Goal: Task Accomplishment & Management: Manage account settings

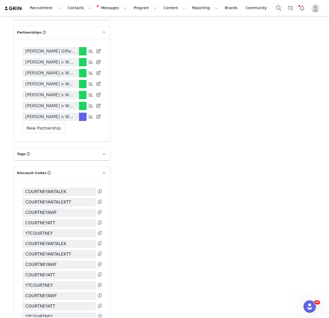
scroll to position [1169, 0]
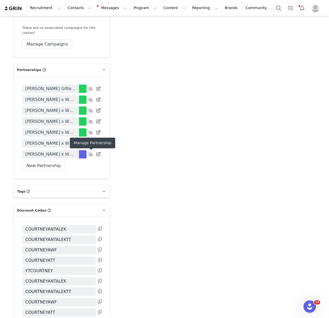
click at [90, 155] on icon at bounding box center [91, 154] width 4 height 4
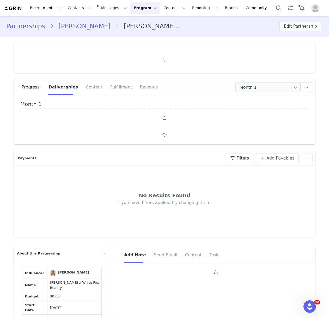
type input "+1 ([GEOGRAPHIC_DATA])"
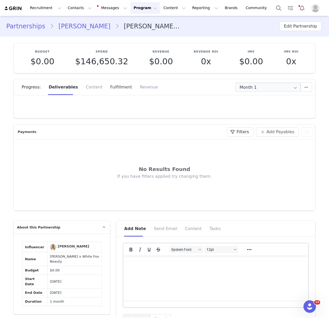
click at [112, 88] on div "Fulfillment" at bounding box center [121, 87] width 30 height 16
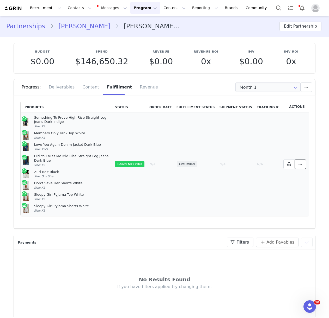
click at [303, 163] on span at bounding box center [300, 164] width 6 height 6
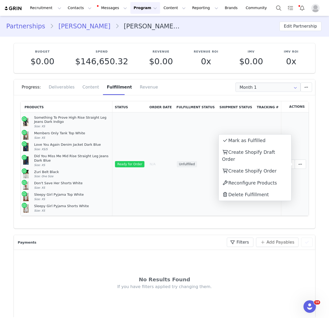
click at [184, 136] on td "Unfulfilled" at bounding box center [195, 165] width 43 height 104
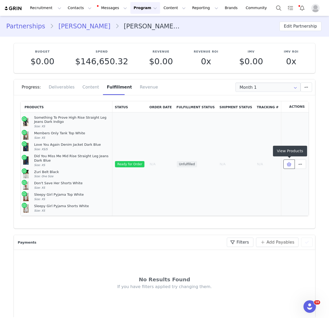
click at [286, 164] on span at bounding box center [289, 164] width 6 height 6
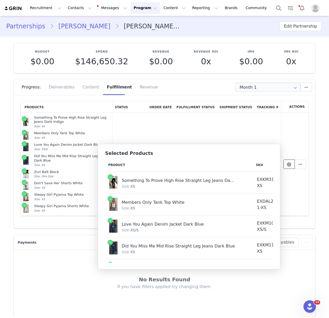
scroll to position [93, 0]
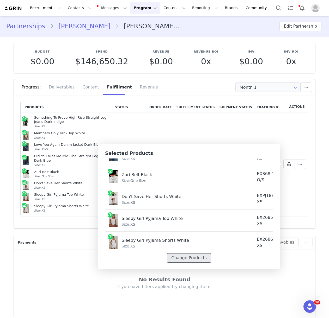
click at [195, 257] on button "Change Products" at bounding box center [189, 258] width 44 height 9
select select "28012267"
select select "27950548"
select select "27625394"
select select "27628692"
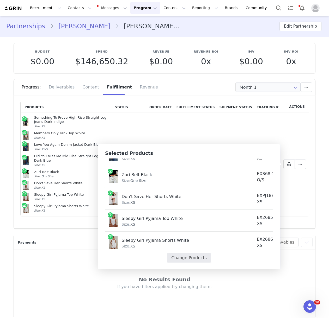
select select "27332876"
select select "27627173"
select select "28012171"
select select "28012135"
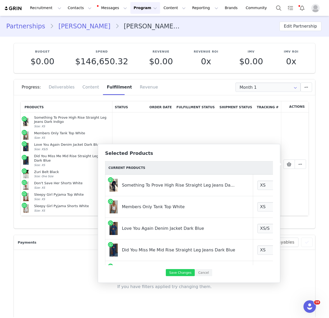
scroll to position [100, 0]
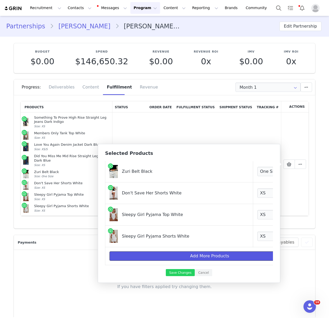
click at [195, 259] on button "Add More Products" at bounding box center [209, 256] width 200 height 9
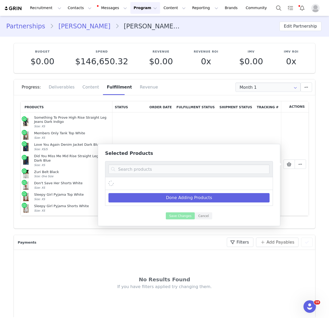
scroll to position [0, 0]
click at [155, 168] on input at bounding box center [188, 169] width 161 height 9
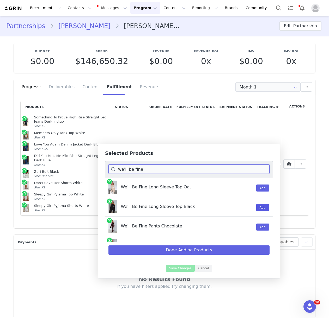
type input "we'll be fine"
click at [261, 207] on button "Add" at bounding box center [262, 207] width 13 height 7
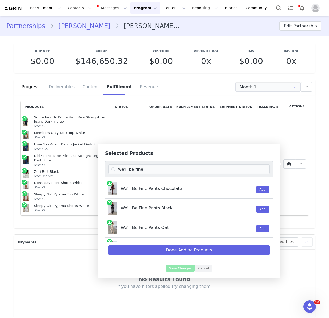
scroll to position [52, 0]
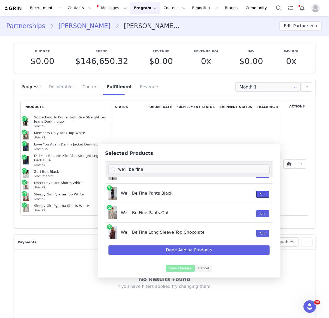
click at [265, 193] on button "Add" at bounding box center [262, 194] width 13 height 7
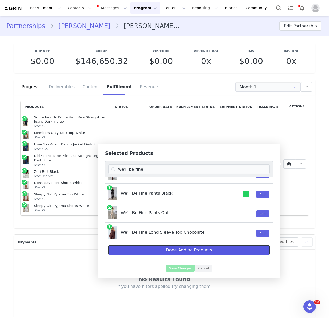
click at [205, 249] on button "Done Adding Products" at bounding box center [188, 250] width 161 height 9
select select "28012267"
select select "27950548"
select select "27625394"
select select "27628692"
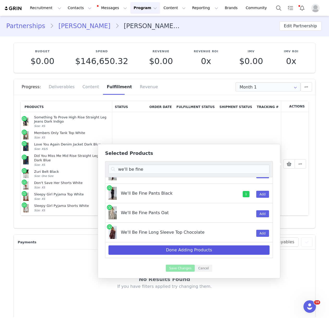
select select "27332876"
select select "27627173"
select select "28012171"
select select "28012135"
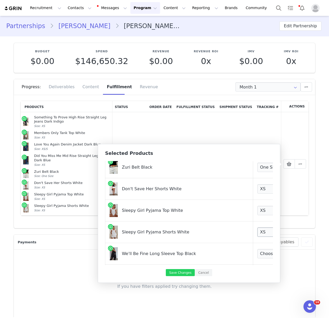
scroll to position [144, 0]
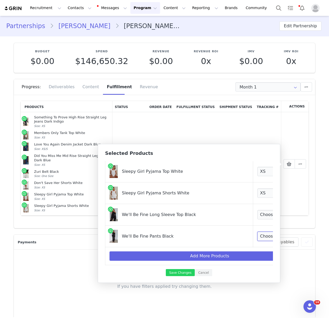
click at [257, 236] on select "Choose Size XXS XS S M L XL" at bounding box center [276, 236] width 39 height 9
select select "26223982"
click at [257, 213] on select "Choose Size XXS XS S M L XL" at bounding box center [276, 214] width 39 height 9
select select "26224198"
click at [177, 272] on button "Save Changes" at bounding box center [180, 272] width 29 height 7
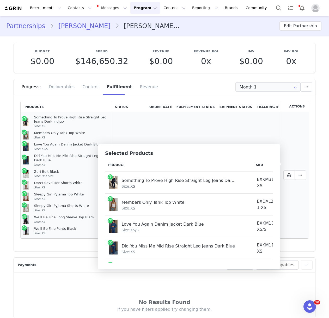
click at [171, 134] on td "N/A" at bounding box center [160, 175] width 27 height 126
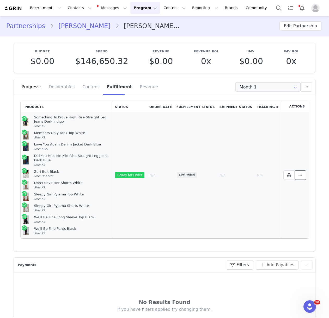
click at [300, 176] on icon at bounding box center [300, 175] width 4 height 4
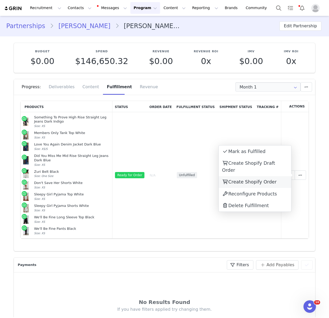
click at [265, 180] on span "Create Shopify Order" at bounding box center [252, 182] width 48 height 5
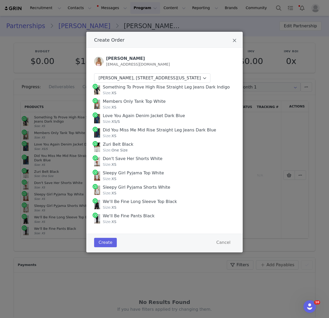
drag, startPoint x: 103, startPoint y: 93, endPoint x: 138, endPoint y: 229, distance: 140.9
click at [138, 226] on div "Something To Prove High Rise Straight Leg Jeans Dark Indigo Size: XS Members On…" at bounding box center [164, 154] width 141 height 143
copy div "Something To Prove High Rise Straight Leg Jeans Dark Indigo Size: XS Members On…"
click at [107, 248] on button "Create" at bounding box center [105, 242] width 23 height 9
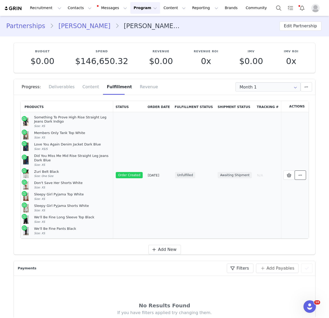
click at [301, 176] on span at bounding box center [300, 175] width 6 height 6
click at [264, 174] on link "View Order" at bounding box center [255, 174] width 72 height 12
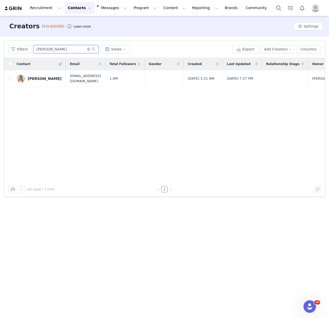
click at [69, 50] on input "[PERSON_NAME]" at bounding box center [65, 49] width 65 height 8
type input "[PERSON_NAME]"
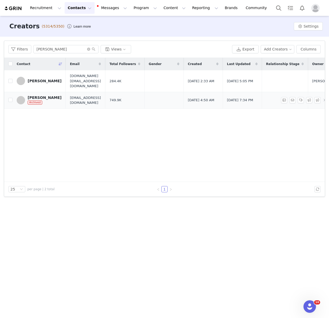
click at [49, 96] on div "[PERSON_NAME]" at bounding box center [45, 98] width 34 height 4
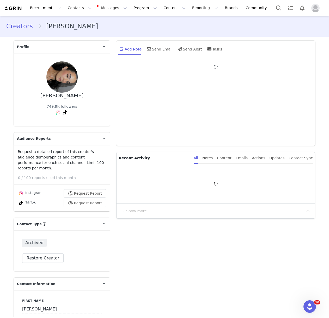
type input "+1 ([GEOGRAPHIC_DATA])"
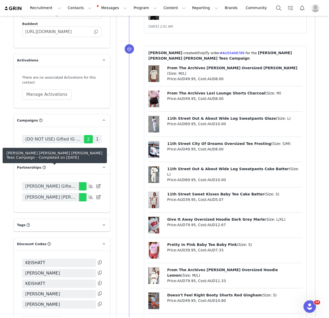
scroll to position [1041, 0]
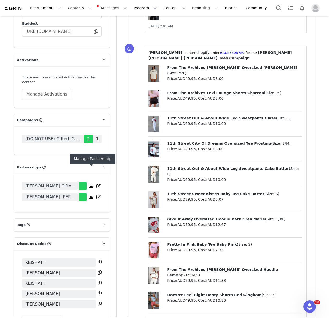
click at [91, 195] on icon at bounding box center [91, 197] width 4 height 4
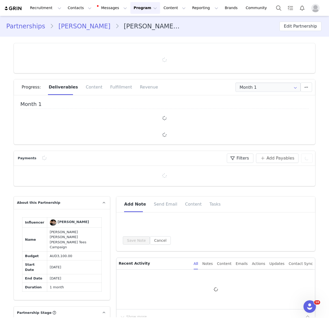
type input "+1 ([GEOGRAPHIC_DATA])"
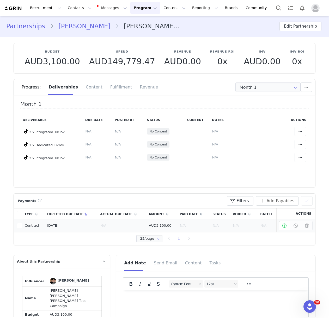
click at [282, 227] on icon at bounding box center [284, 226] width 4 height 4
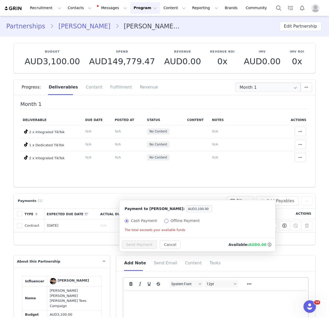
click at [165, 220] on input "Offline Payment" at bounding box center [166, 221] width 4 height 4
radio input "true"
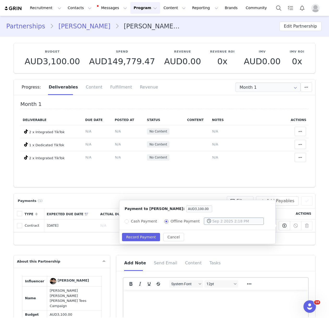
click at [228, 220] on input "text" at bounding box center [234, 221] width 60 height 7
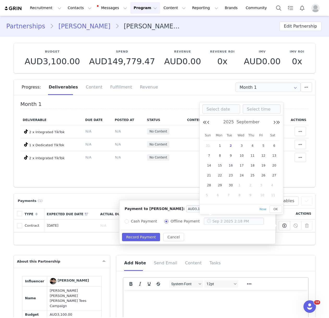
click at [230, 146] on span "2" at bounding box center [231, 146] width 6 height 6
type input "Sep 2 2025 12:00 AM"
type input "Sep 2 2025"
type input "12:00 AM"
click at [277, 208] on span "OK" at bounding box center [275, 210] width 4 height 4
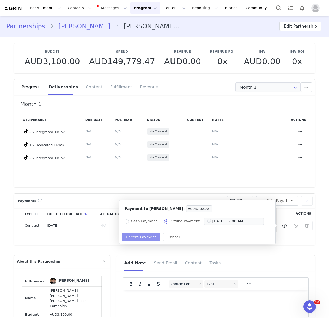
click at [150, 235] on button "Record Payment" at bounding box center [141, 237] width 38 height 8
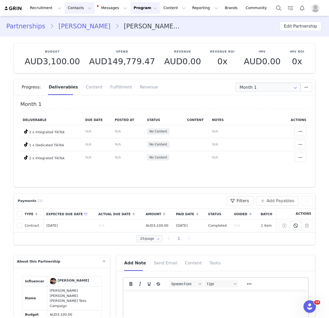
click at [76, 8] on button "Contacts Contacts" at bounding box center [80, 8] width 30 height 12
click at [75, 22] on p "Creators" at bounding box center [73, 22] width 16 height 5
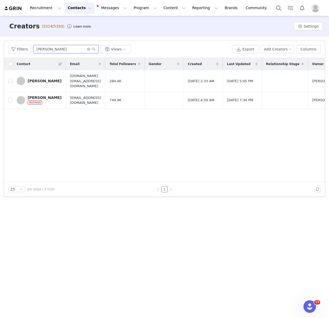
click at [55, 51] on input "keisha" at bounding box center [65, 49] width 65 height 8
type input "kayleigh bursch"
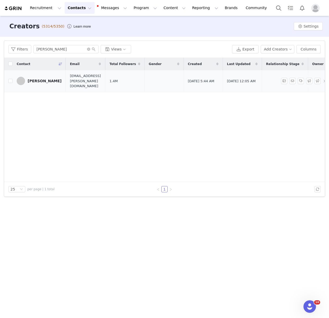
click at [38, 80] on div "Kayleigh Bursch" at bounding box center [45, 81] width 34 height 4
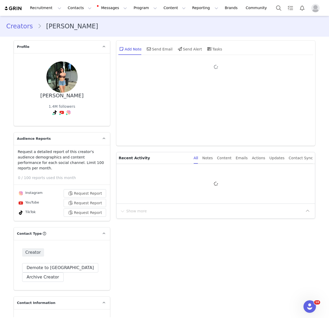
type input "+1 ([GEOGRAPHIC_DATA])"
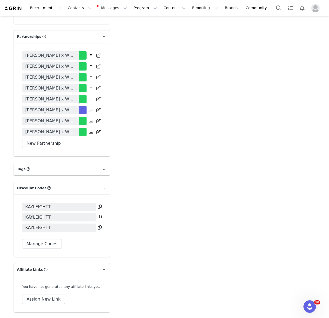
scroll to position [1203, 0]
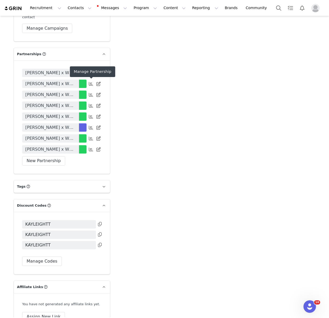
click at [90, 126] on icon at bounding box center [91, 128] width 4 height 4
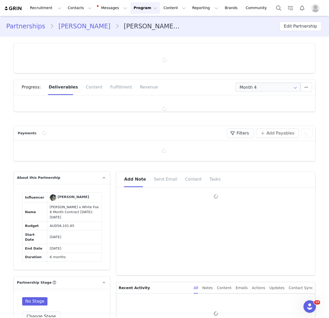
type input "+1 ([GEOGRAPHIC_DATA])"
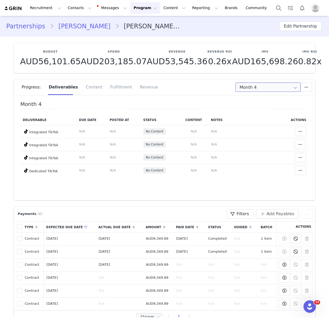
click at [251, 89] on input "Month 4" at bounding box center [267, 87] width 65 height 9
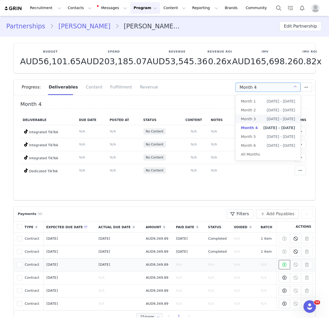
click at [283, 267] on span at bounding box center [284, 265] width 6 height 6
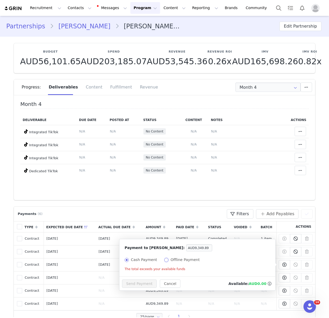
click at [164, 260] on input "Offline Payment" at bounding box center [166, 260] width 4 height 4
radio input "true"
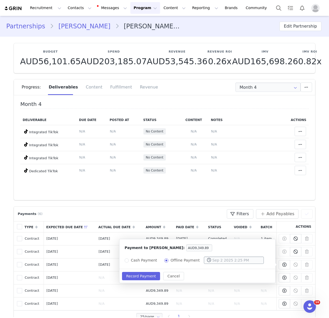
click at [211, 259] on input "text" at bounding box center [234, 260] width 60 height 7
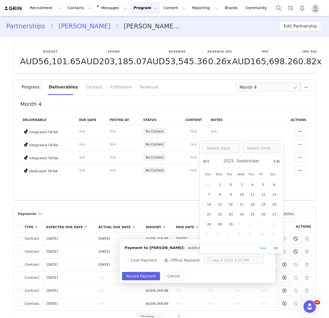
click at [230, 184] on span "2" at bounding box center [231, 185] width 6 height 6
type input "Sep 2 2025 12:00 AM"
type input "Sep 2 2025"
type input "12:00 AM"
click at [276, 250] on button "OK" at bounding box center [275, 248] width 13 height 7
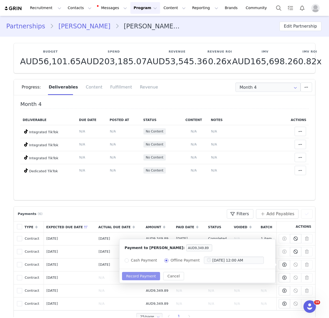
drag, startPoint x: 134, startPoint y: 275, endPoint x: 132, endPoint y: 230, distance: 45.1
click at [134, 275] on button "Record Payment" at bounding box center [141, 276] width 38 height 8
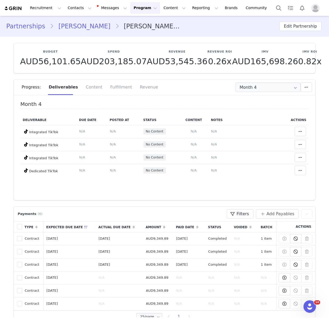
drag, startPoint x: 84, startPoint y: 31, endPoint x: 80, endPoint y: 27, distance: 5.3
click at [83, 30] on div "Partnerships Kayleigh Bursch Kayleigh Bursch x White Fox 6 Month Contract June-…" at bounding box center [164, 26] width 329 height 18
click at [79, 27] on link "Kayleigh Bursch" at bounding box center [84, 26] width 61 height 9
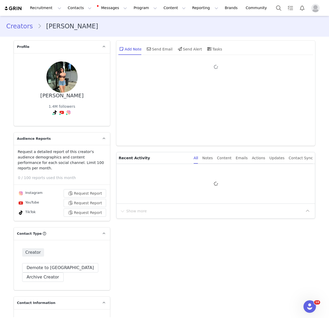
type input "+1 ([GEOGRAPHIC_DATA])"
